Goal: Use online tool/utility: Utilize a website feature to perform a specific function

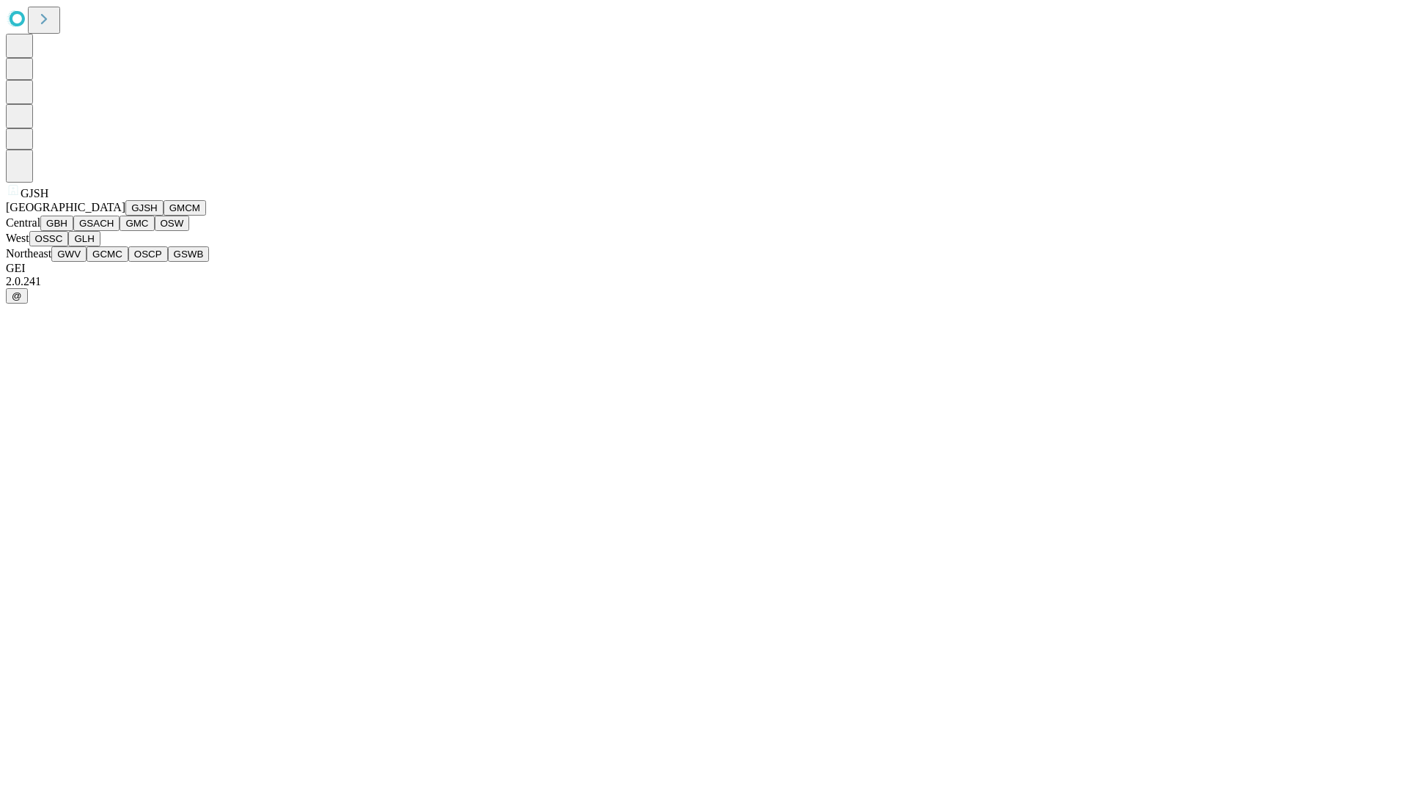
click at [125, 216] on button "GJSH" at bounding box center [144, 207] width 38 height 15
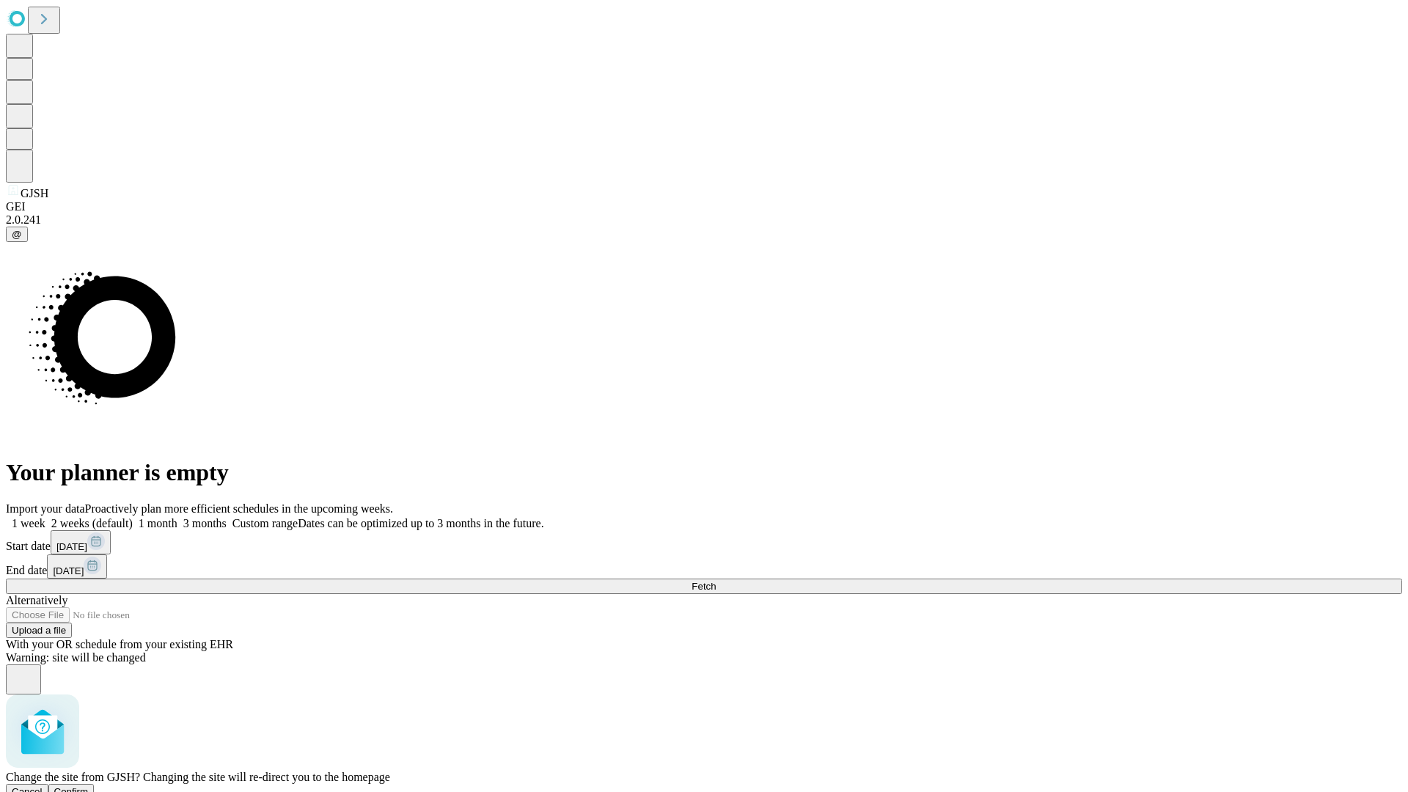
click at [89, 786] on span "Confirm" at bounding box center [71, 791] width 34 height 11
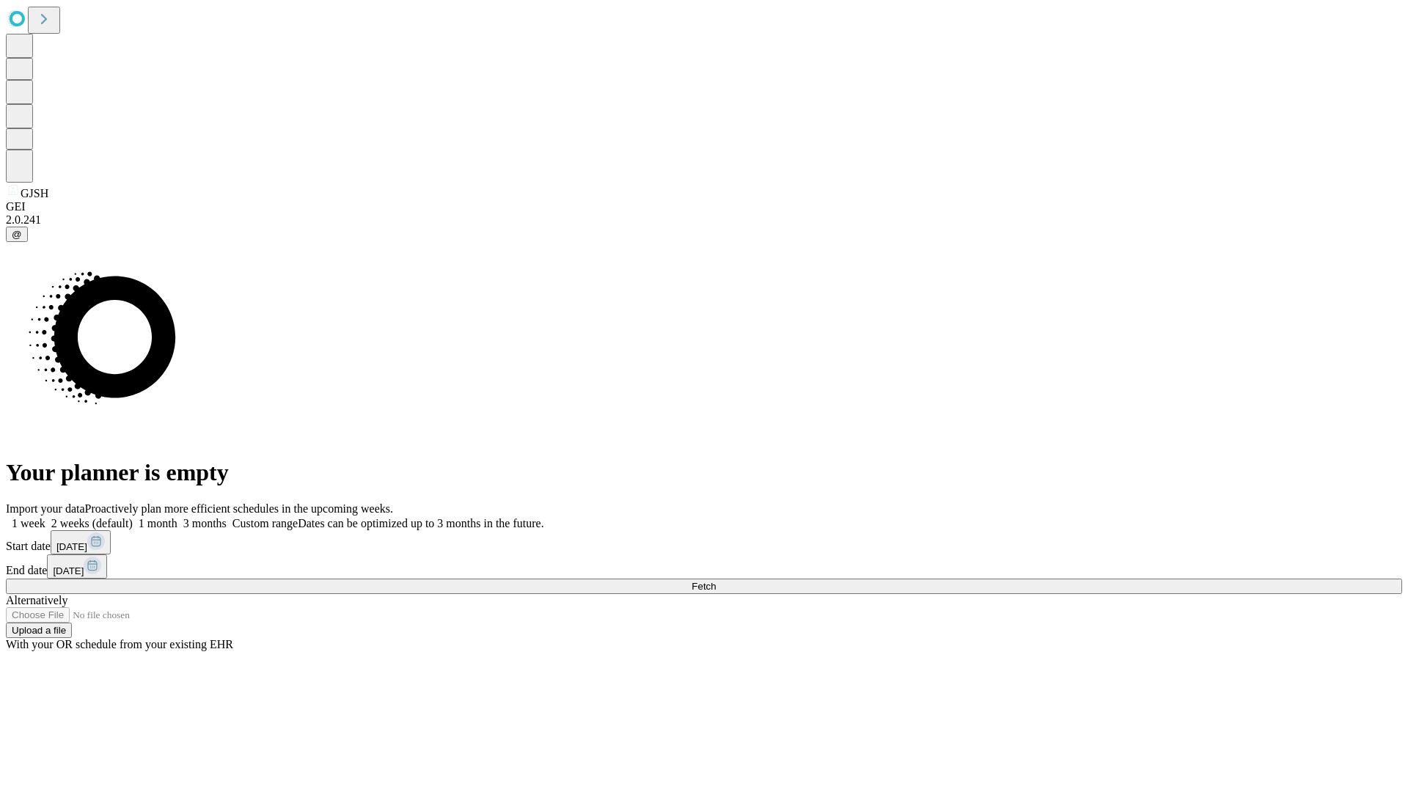
click at [177, 517] on label "1 month" at bounding box center [155, 523] width 45 height 12
click at [716, 581] on span "Fetch" at bounding box center [703, 586] width 24 height 11
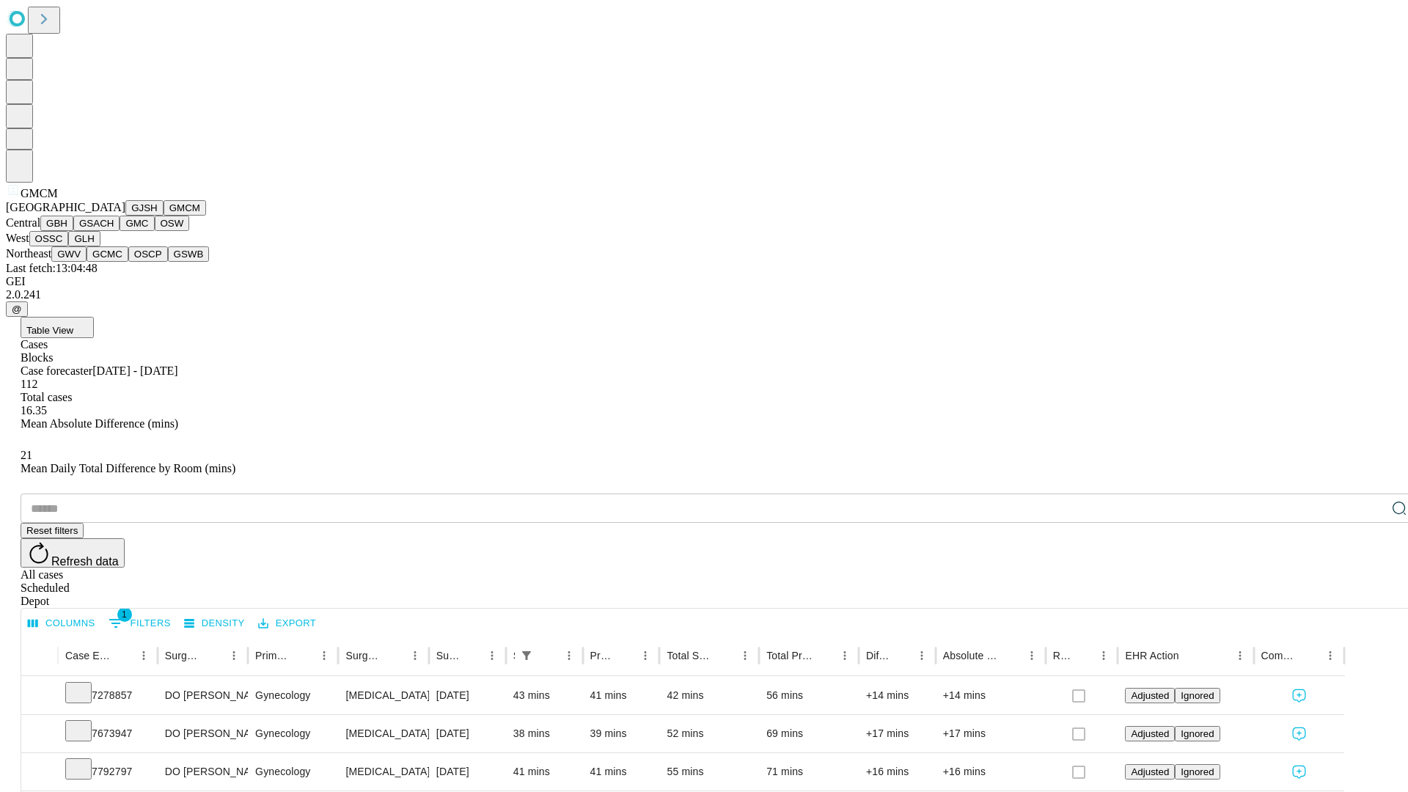
click at [73, 231] on button "GBH" at bounding box center [56, 223] width 33 height 15
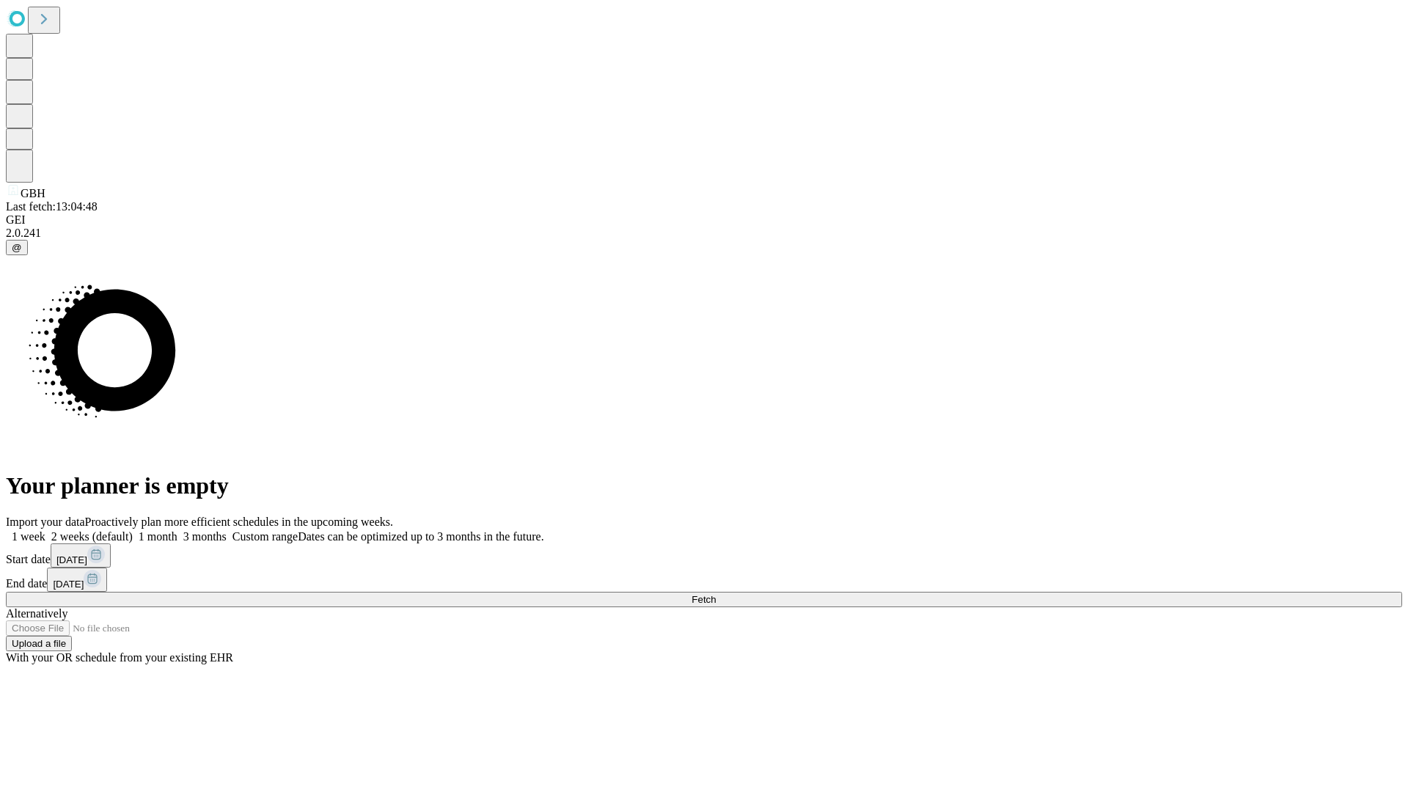
click at [177, 530] on label "1 month" at bounding box center [155, 536] width 45 height 12
click at [716, 594] on span "Fetch" at bounding box center [703, 599] width 24 height 11
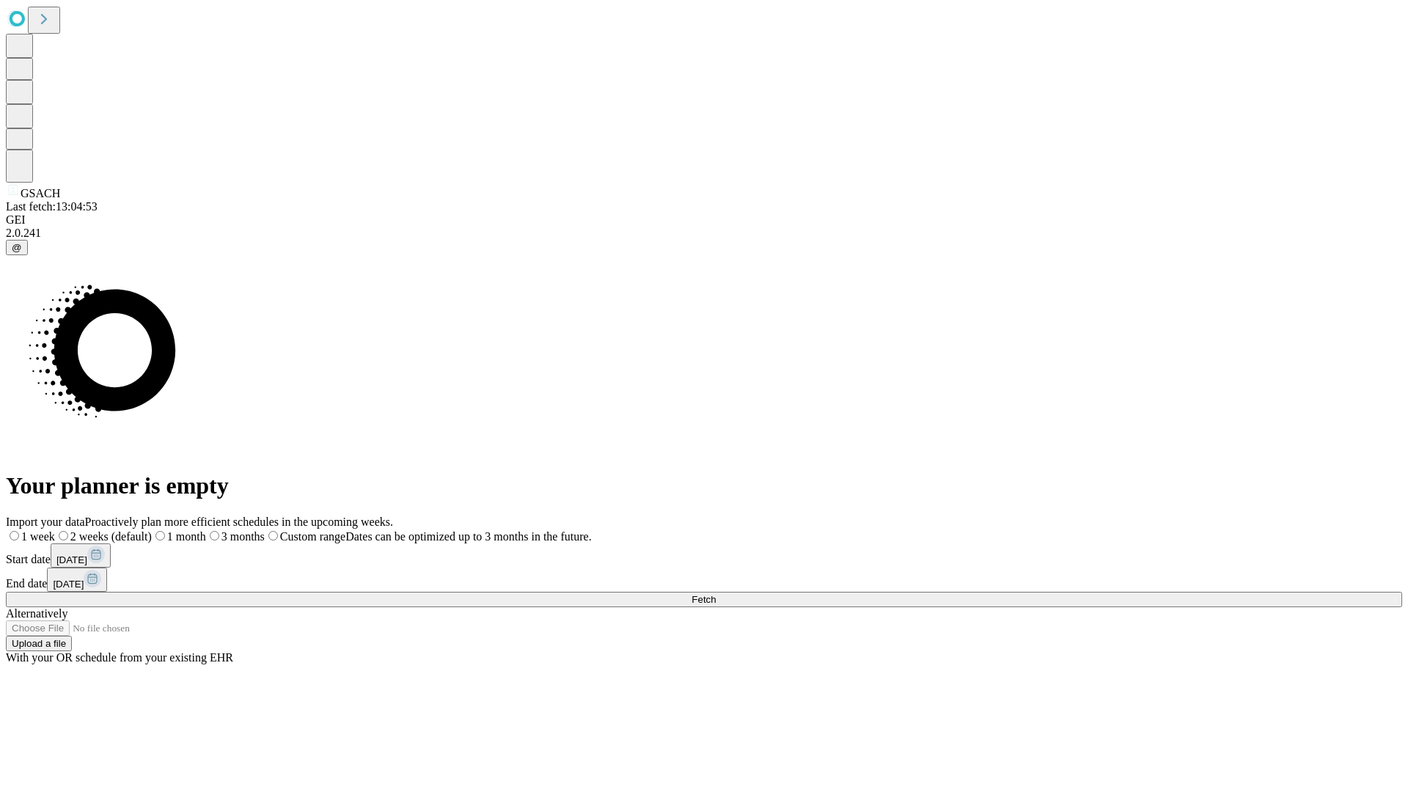
click at [206, 530] on label "1 month" at bounding box center [179, 536] width 54 height 12
click at [716, 594] on span "Fetch" at bounding box center [703, 599] width 24 height 11
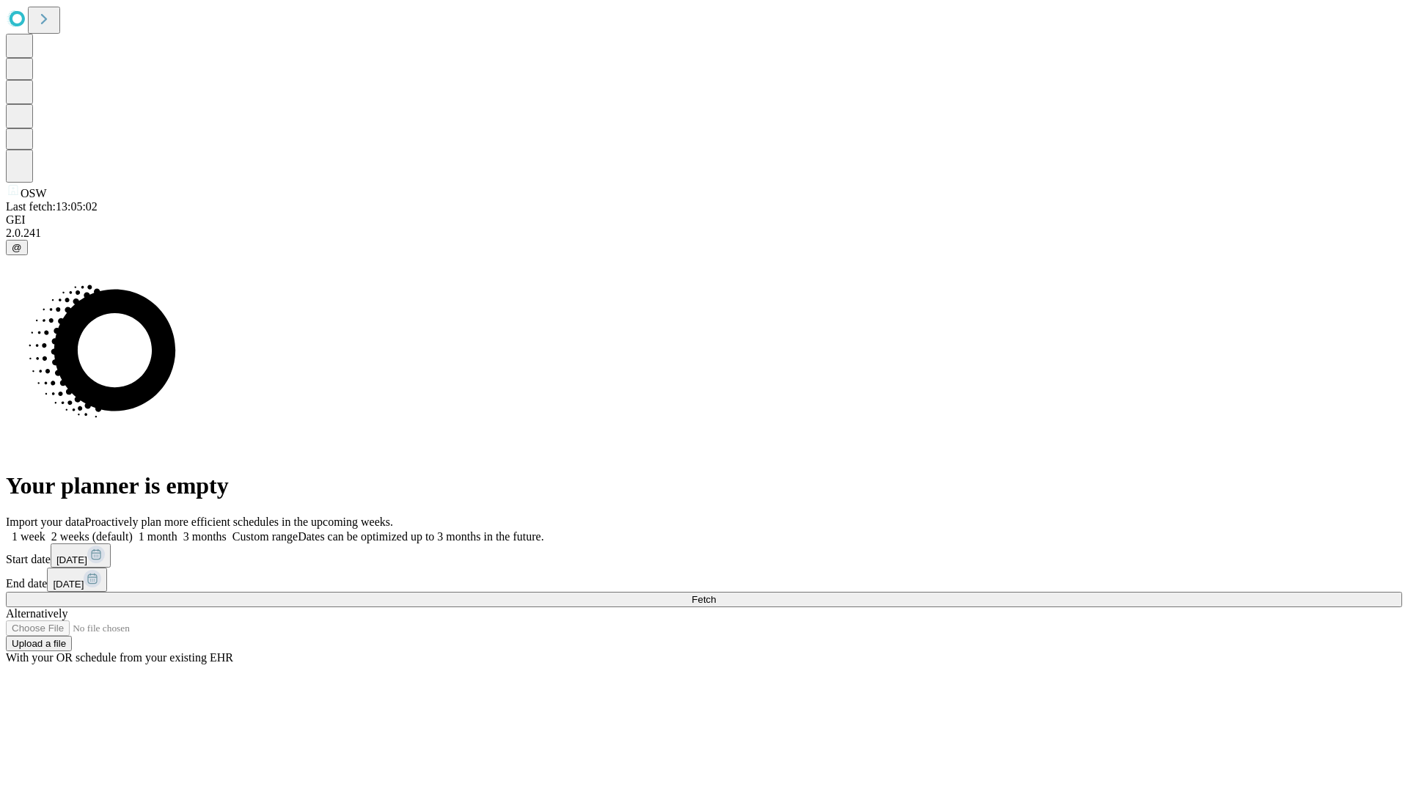
click at [177, 530] on label "1 month" at bounding box center [155, 536] width 45 height 12
click at [716, 594] on span "Fetch" at bounding box center [703, 599] width 24 height 11
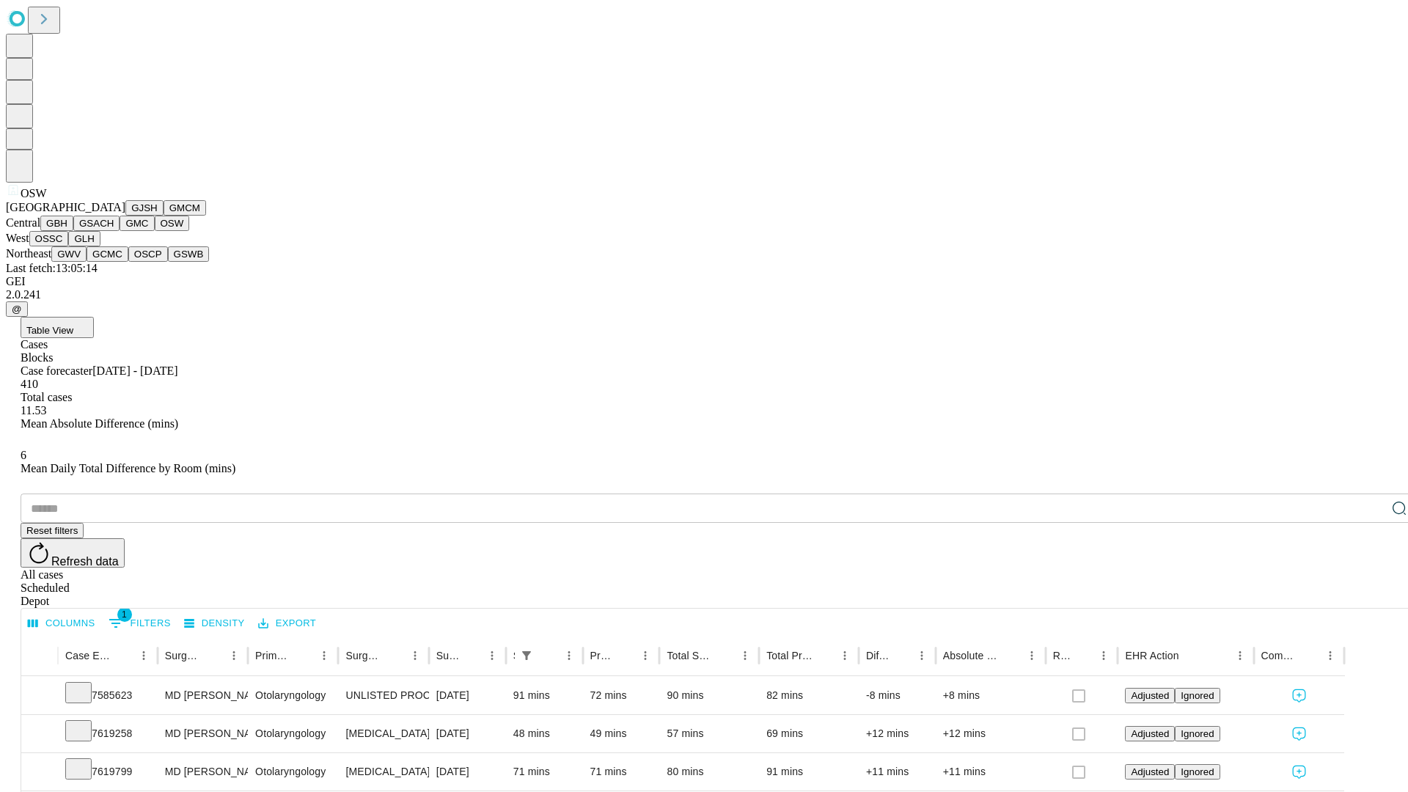
click at [69, 246] on button "OSSC" at bounding box center [49, 238] width 40 height 15
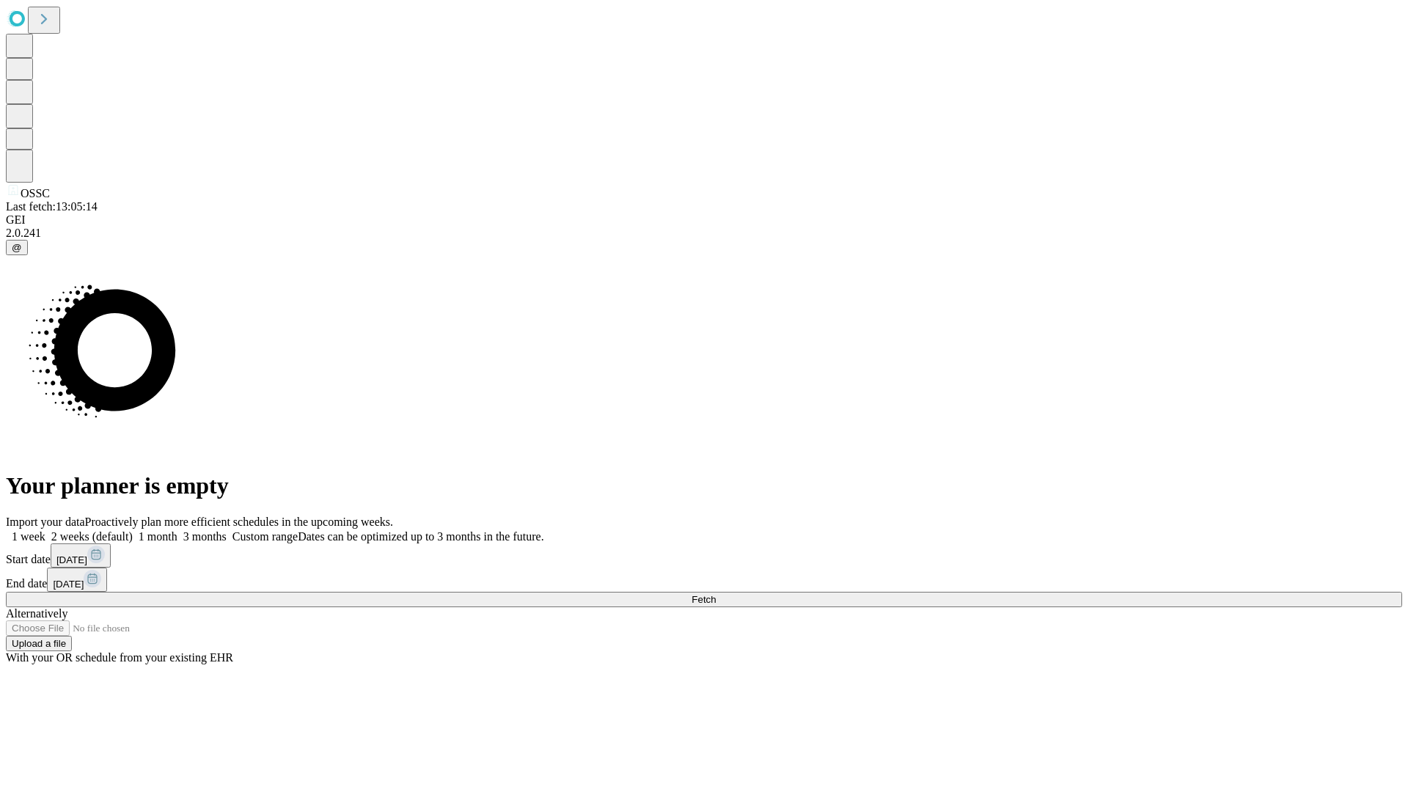
click at [716, 594] on span "Fetch" at bounding box center [703, 599] width 24 height 11
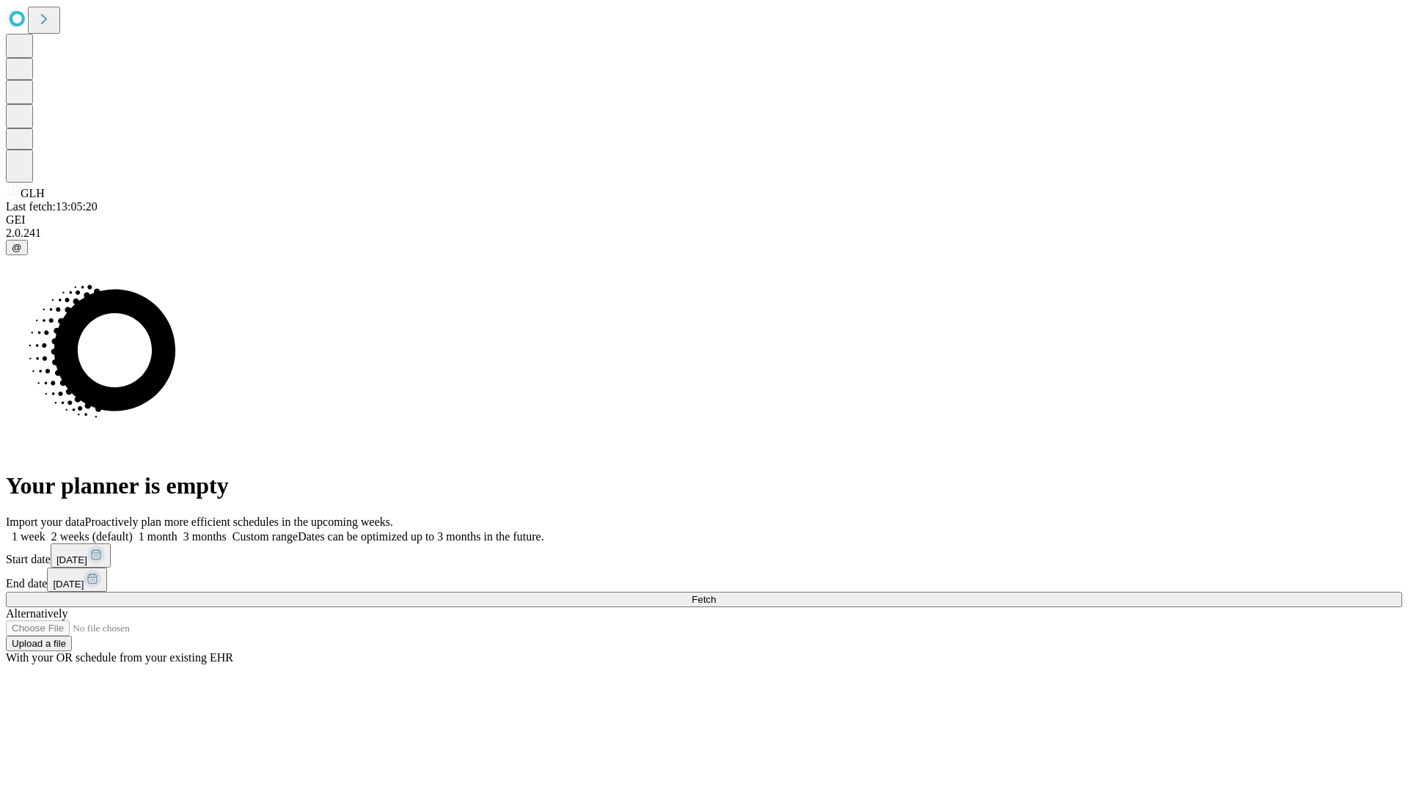
click at [177, 530] on label "1 month" at bounding box center [155, 536] width 45 height 12
click at [716, 594] on span "Fetch" at bounding box center [703, 599] width 24 height 11
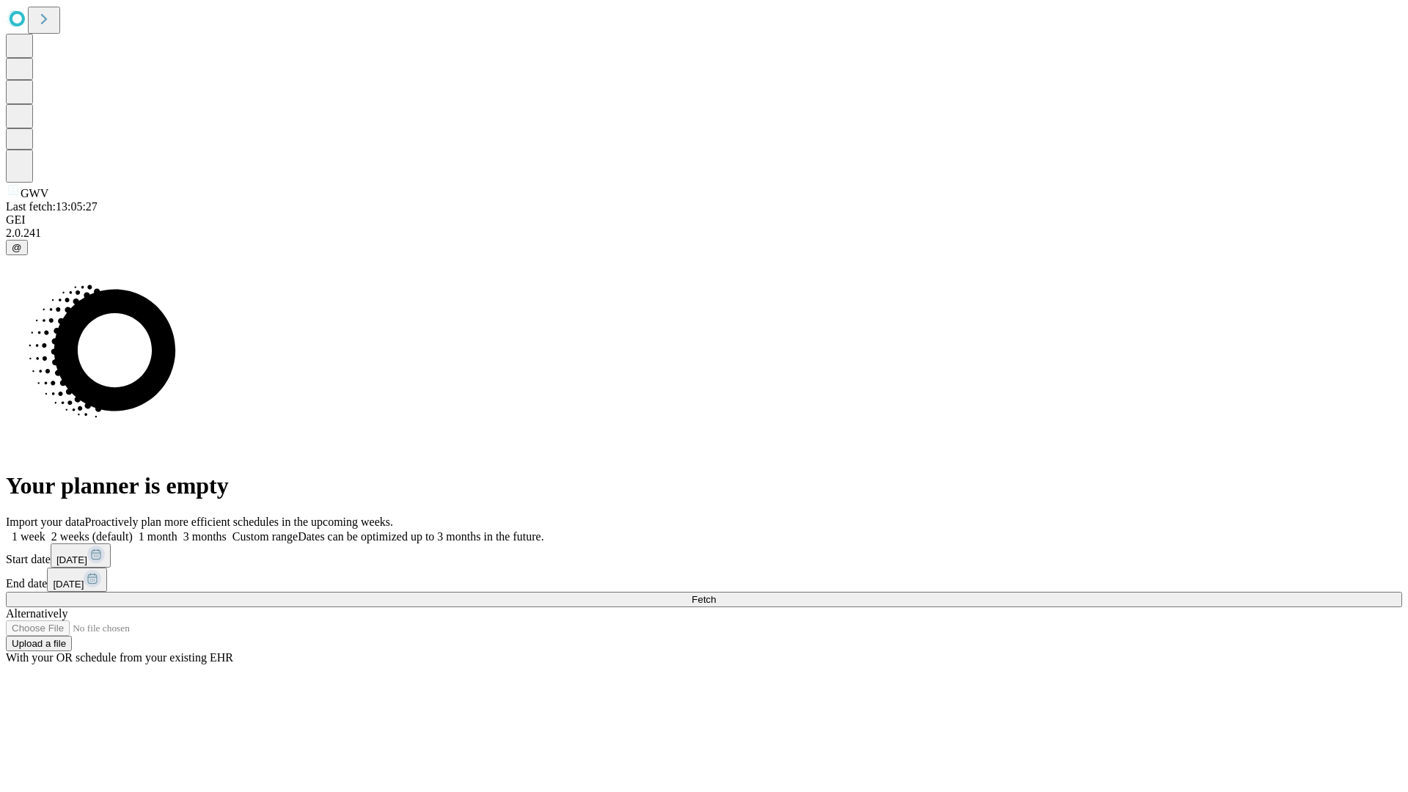
click at [177, 530] on label "1 month" at bounding box center [155, 536] width 45 height 12
click at [716, 594] on span "Fetch" at bounding box center [703, 599] width 24 height 11
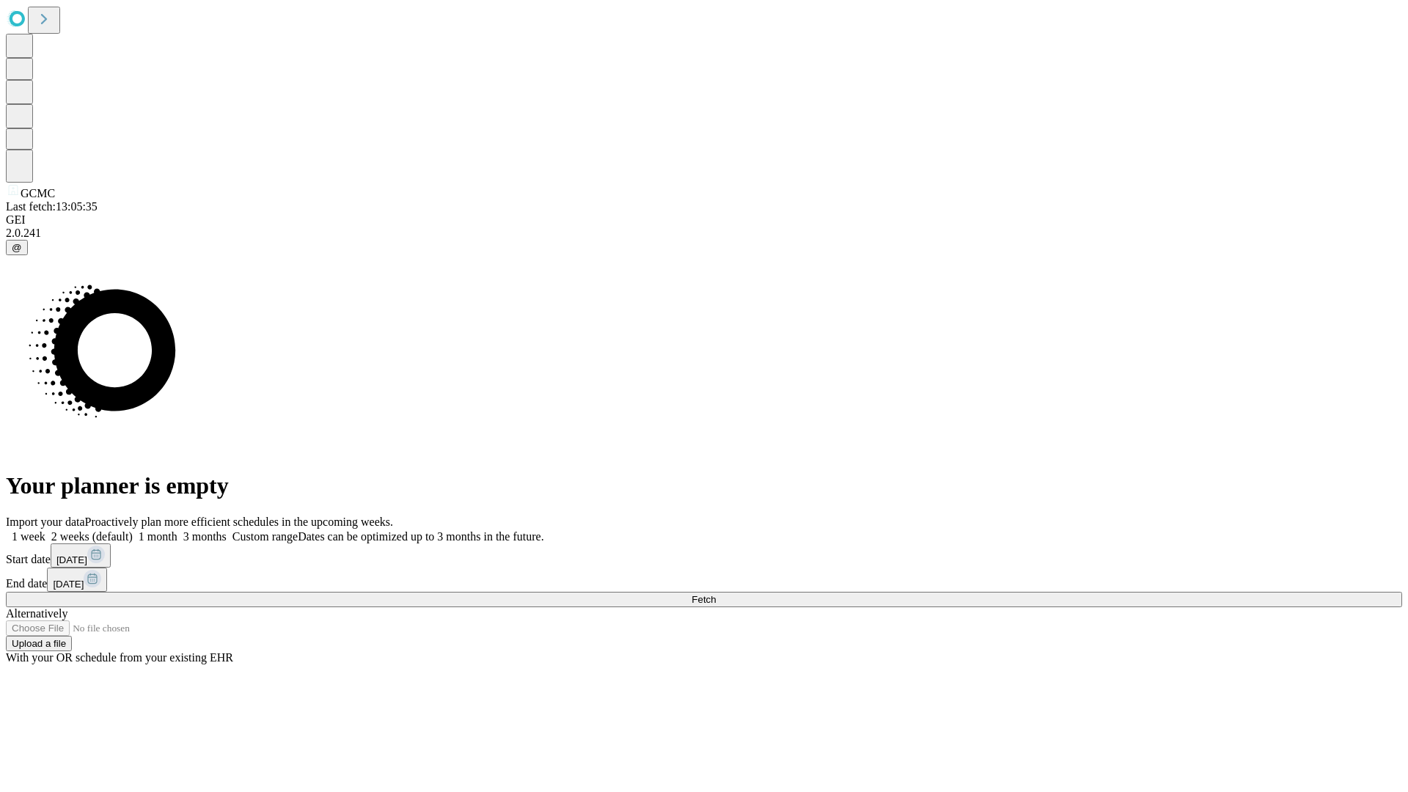
click at [177, 530] on label "1 month" at bounding box center [155, 536] width 45 height 12
click at [716, 594] on span "Fetch" at bounding box center [703, 599] width 24 height 11
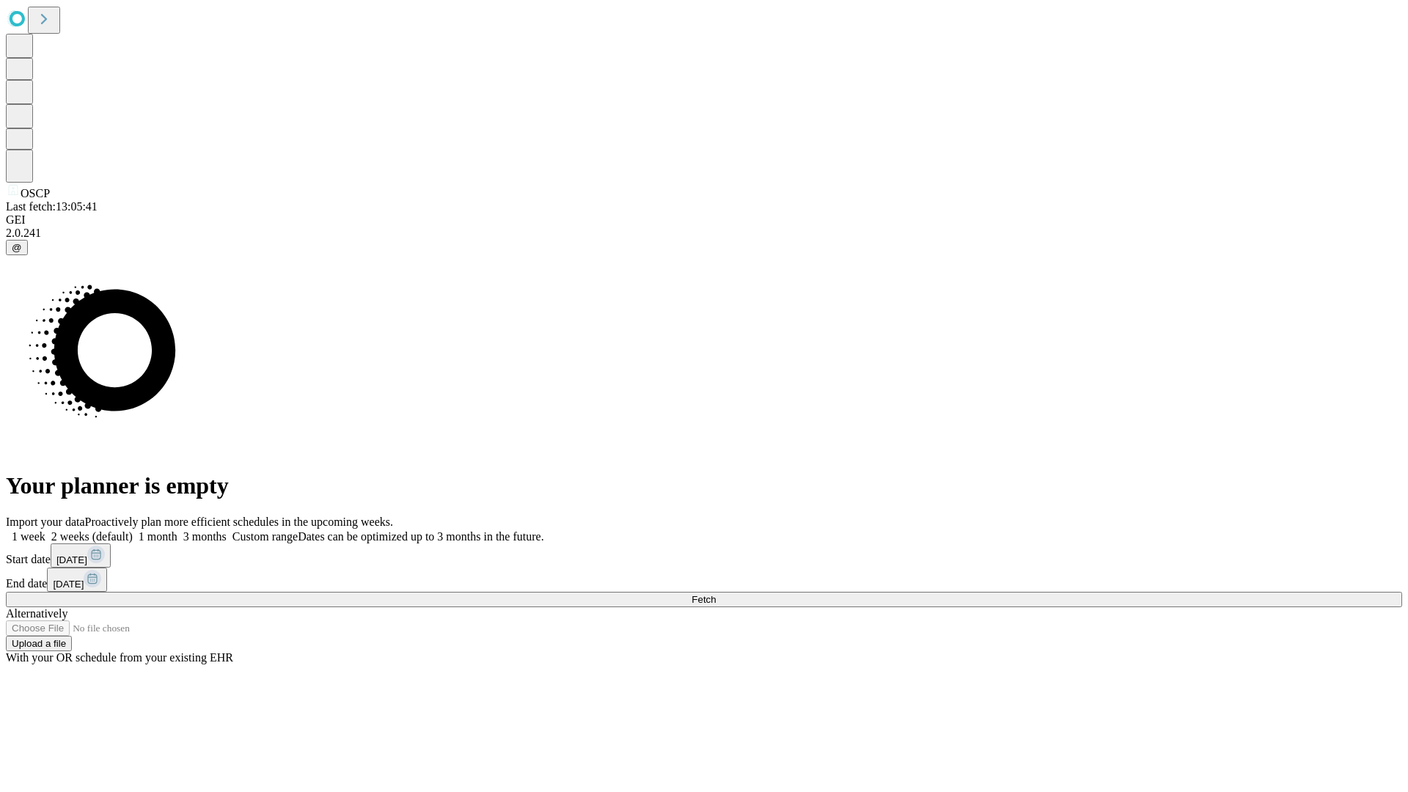
click at [177, 530] on label "1 month" at bounding box center [155, 536] width 45 height 12
click at [716, 594] on span "Fetch" at bounding box center [703, 599] width 24 height 11
